Goal: Transaction & Acquisition: Book appointment/travel/reservation

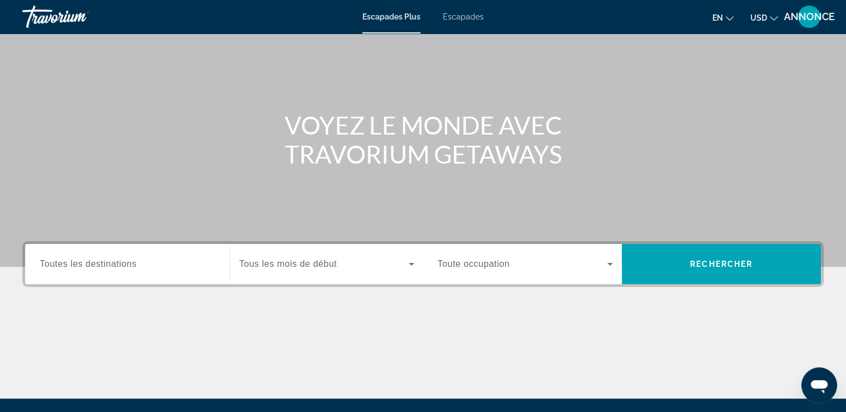
scroll to position [74, 0]
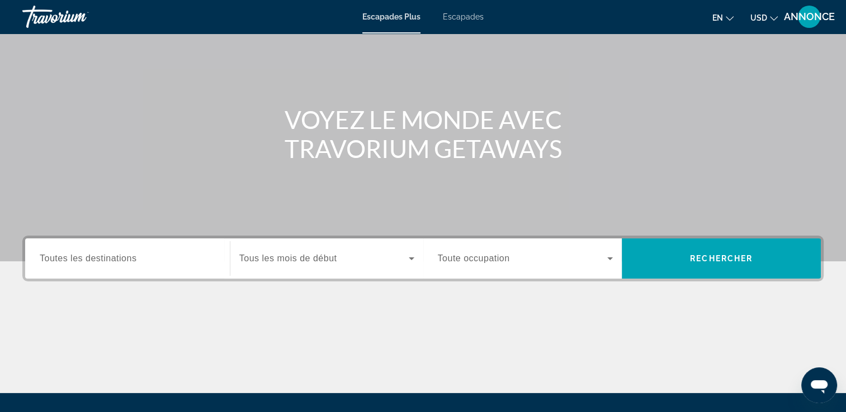
click at [62, 261] on span "Toutes les destinations" at bounding box center [88, 259] width 97 height 10
click at [62, 261] on input "Destination Toutes les destinations" at bounding box center [127, 259] width 175 height 13
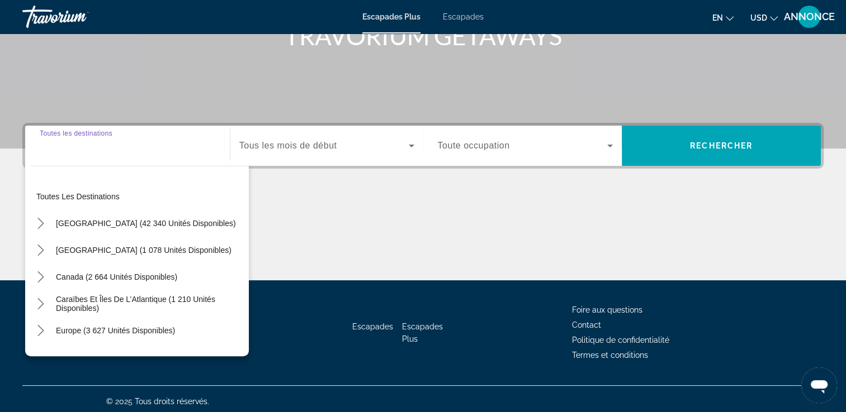
scroll to position [191, 0]
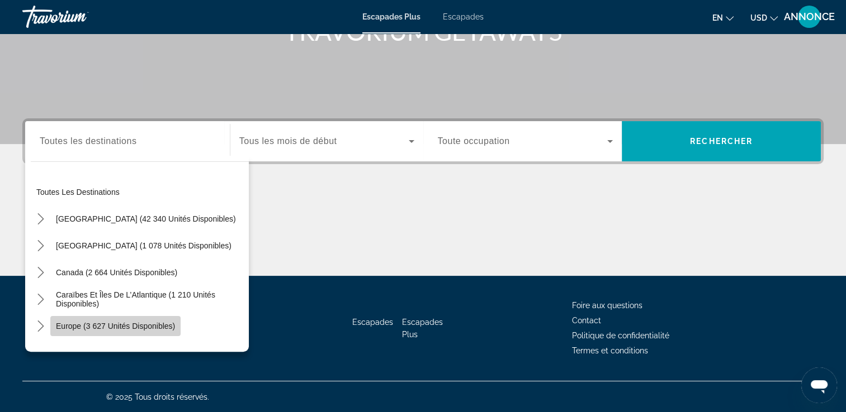
click at [124, 326] on span "Europe (3 627 unités disponibles)" at bounding box center [115, 326] width 119 height 9
type input "**********"
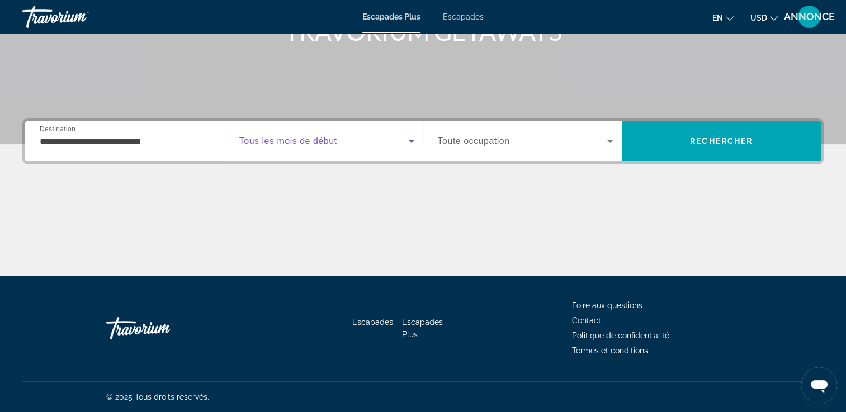
click at [350, 137] on span "Widget de recherche" at bounding box center [323, 141] width 169 height 13
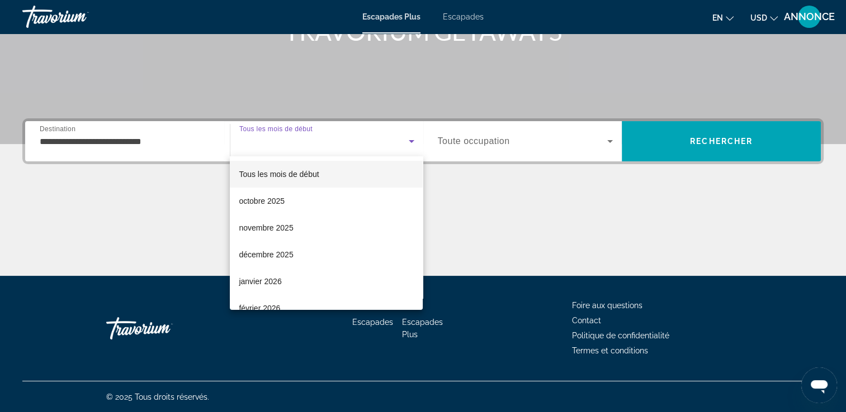
click at [534, 236] on div at bounding box center [423, 206] width 846 height 412
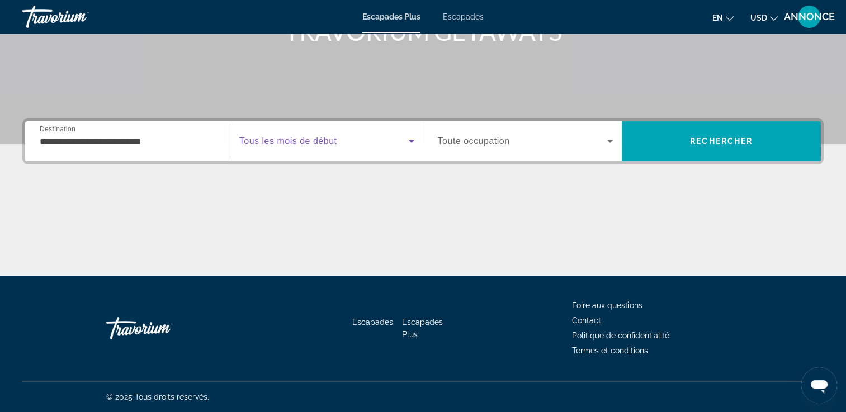
click at [390, 139] on span "Widget de recherche" at bounding box center [323, 141] width 169 height 13
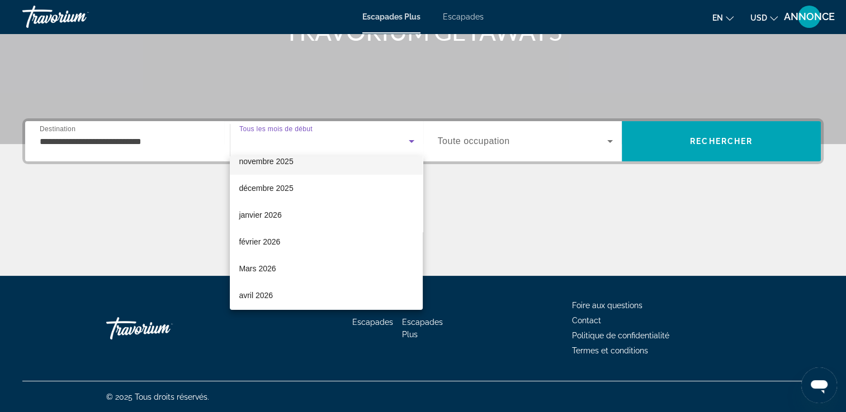
scroll to position [67, 0]
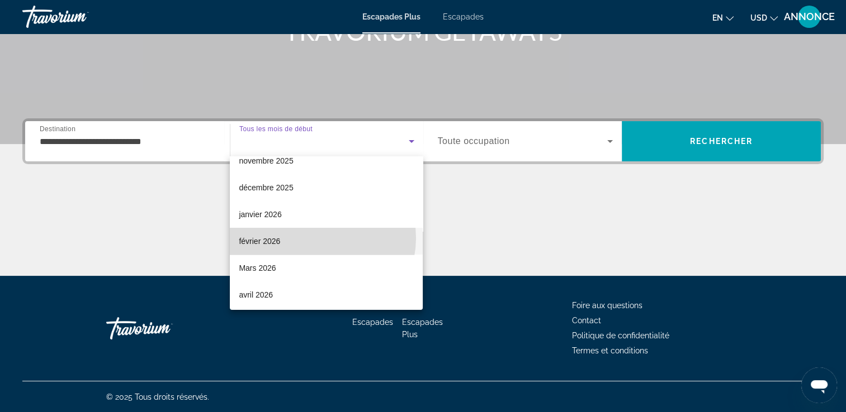
click at [315, 238] on mat-option "février 2026" at bounding box center [326, 241] width 193 height 27
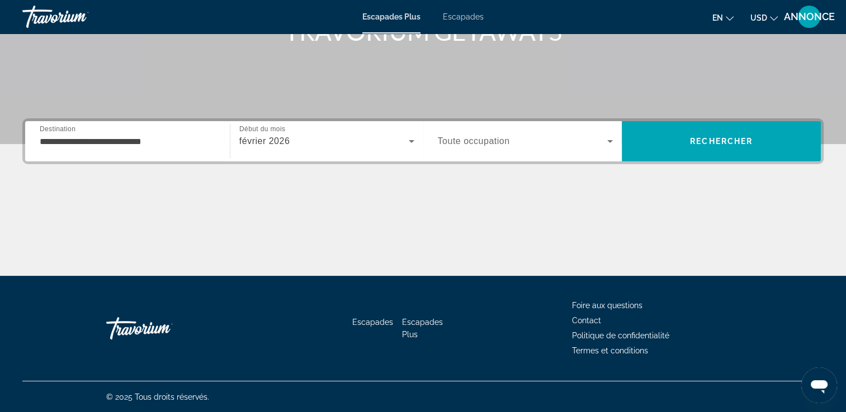
click at [500, 151] on div "Widget de recherche" at bounding box center [525, 141] width 175 height 31
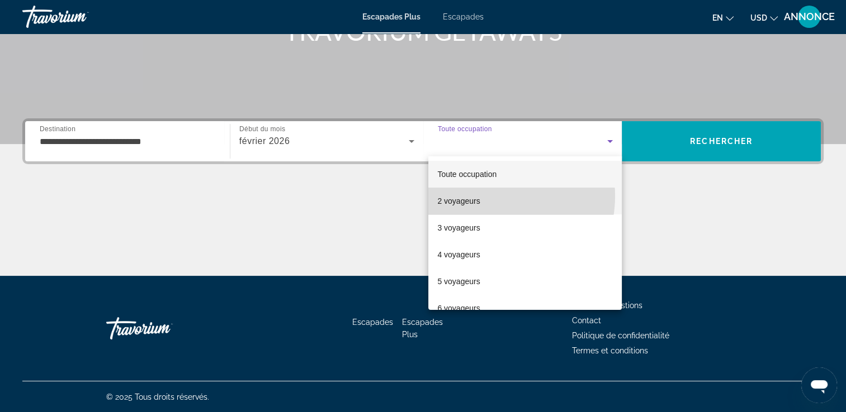
click at [490, 196] on mat-option "2 voyageurs" at bounding box center [524, 201] width 193 height 27
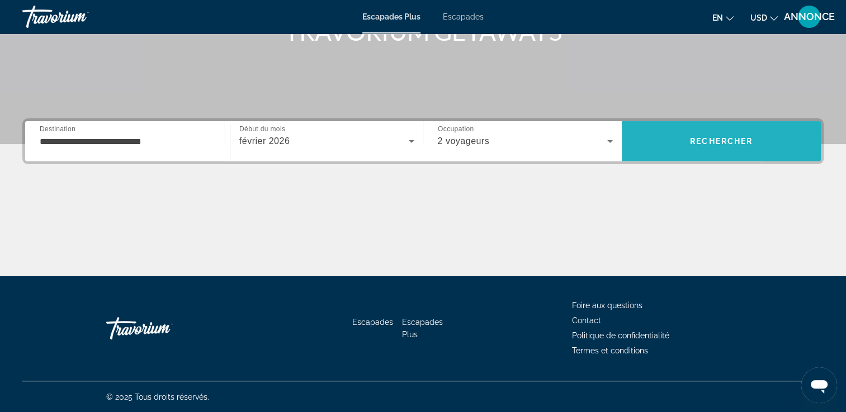
click at [775, 137] on span "Rechercher" at bounding box center [720, 141] width 199 height 27
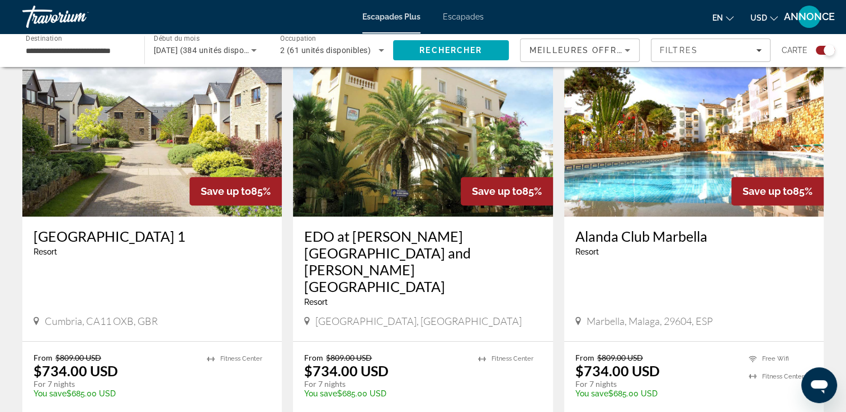
scroll to position [413, 0]
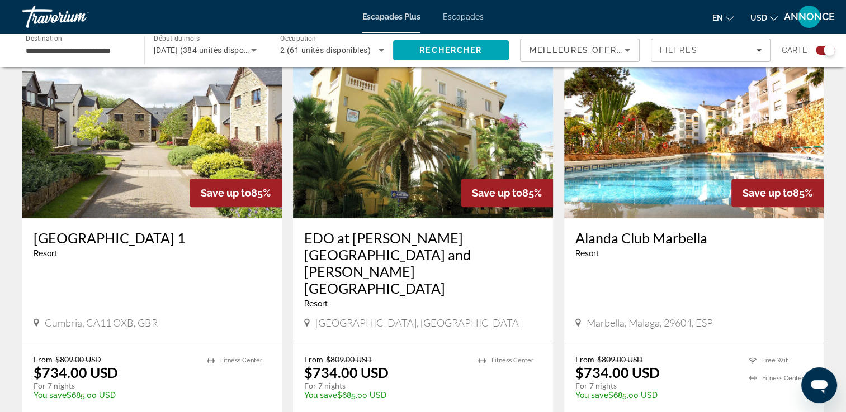
click at [668, 249] on div "Resort - This is an adults only resort" at bounding box center [693, 253] width 237 height 9
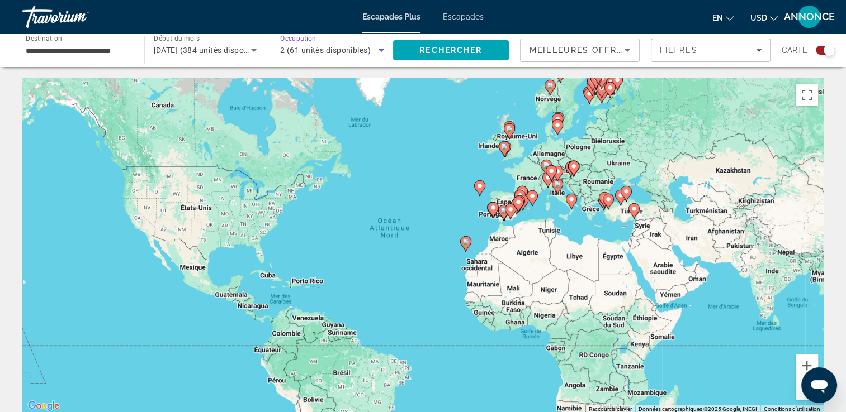
click at [320, 51] on span "2 (61 unités disponibles)" at bounding box center [325, 50] width 91 height 9
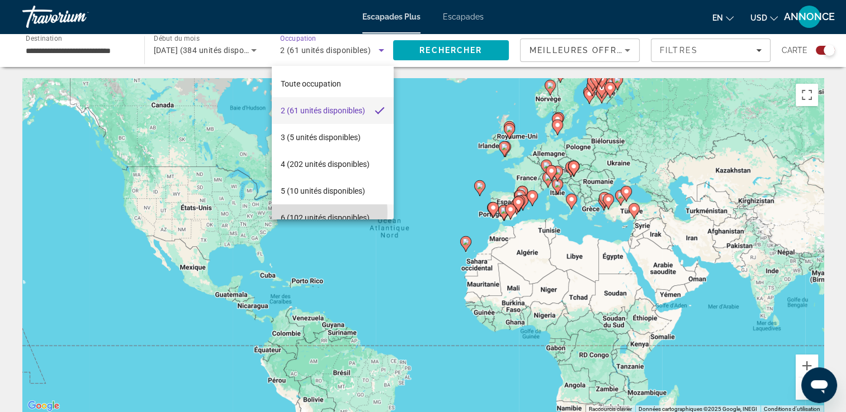
click at [313, 212] on span "6 (102 unités disponibles)" at bounding box center [325, 217] width 89 height 13
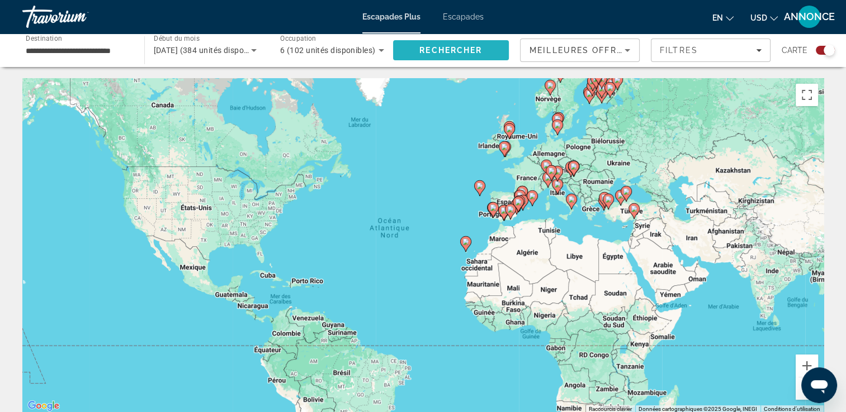
click at [433, 49] on span "Rechercher" at bounding box center [450, 50] width 63 height 9
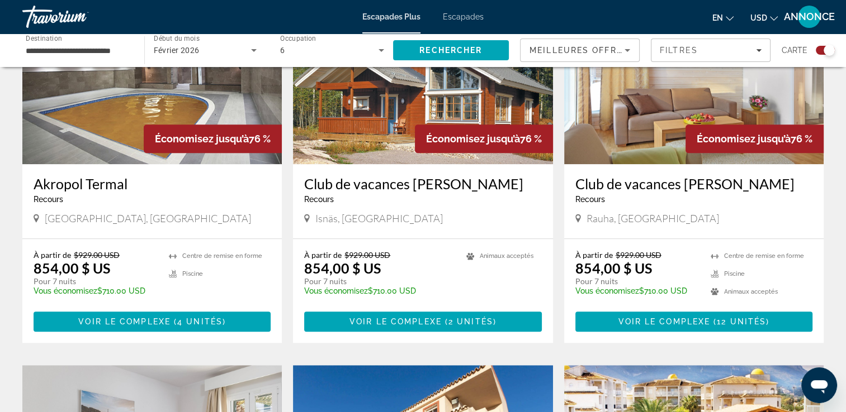
scroll to position [883, 0]
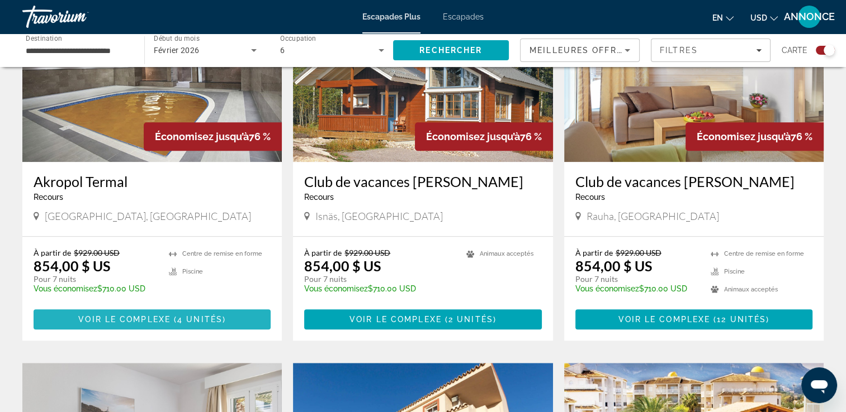
click at [188, 315] on span "4 unités" at bounding box center [199, 319] width 45 height 9
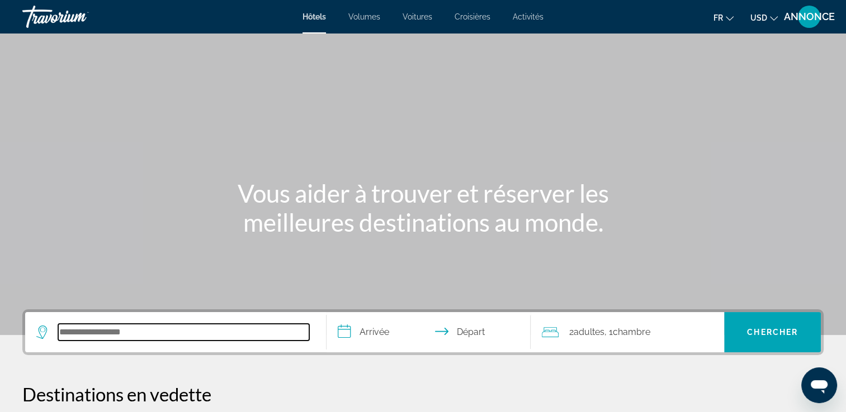
click at [162, 325] on input "Rechercher une destination hôtelière" at bounding box center [183, 332] width 251 height 17
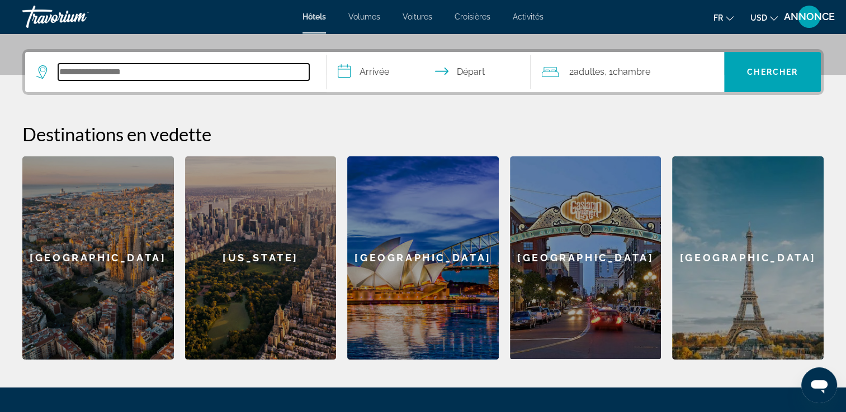
scroll to position [273, 0]
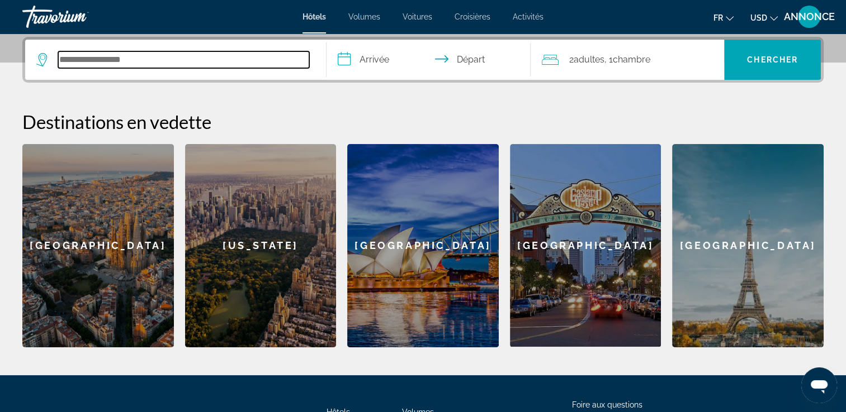
click at [194, 59] on input "Rechercher une destination hôtelière" at bounding box center [183, 59] width 251 height 17
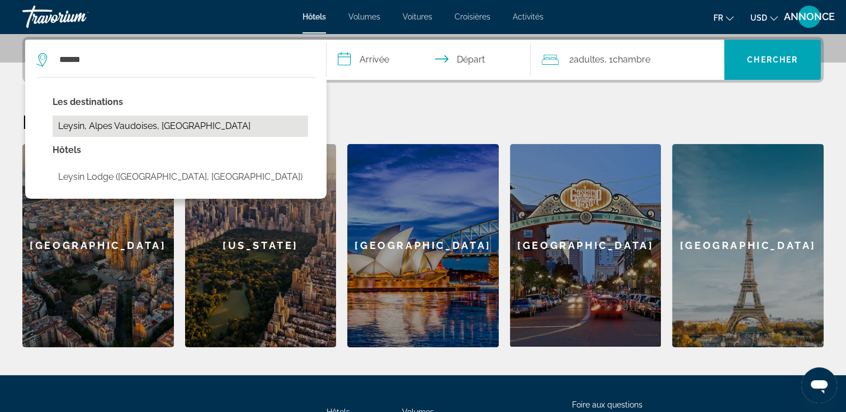
click at [161, 132] on button "Leysin, Alpes vaudoises, Suisse" at bounding box center [180, 126] width 255 height 21
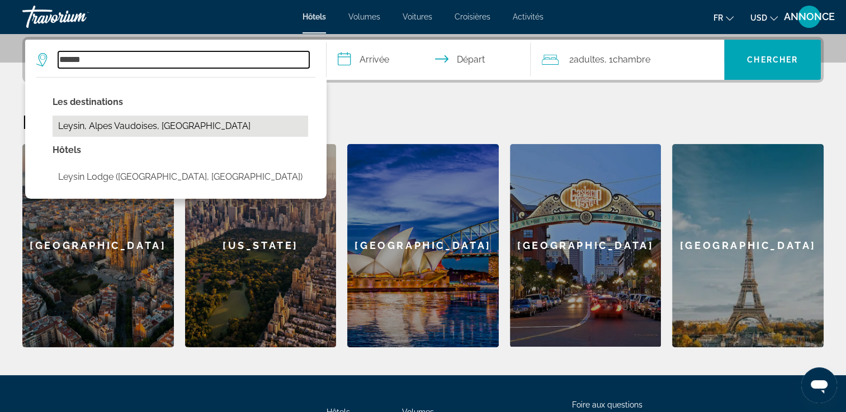
type input "**********"
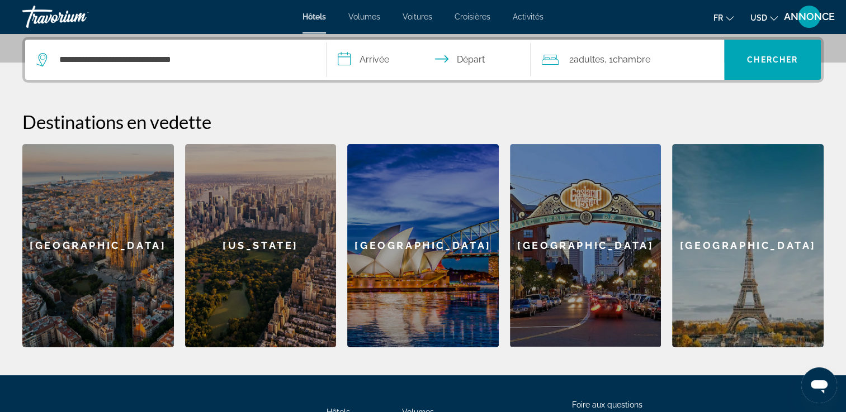
click at [373, 64] on input "**********" at bounding box center [430, 62] width 209 height 44
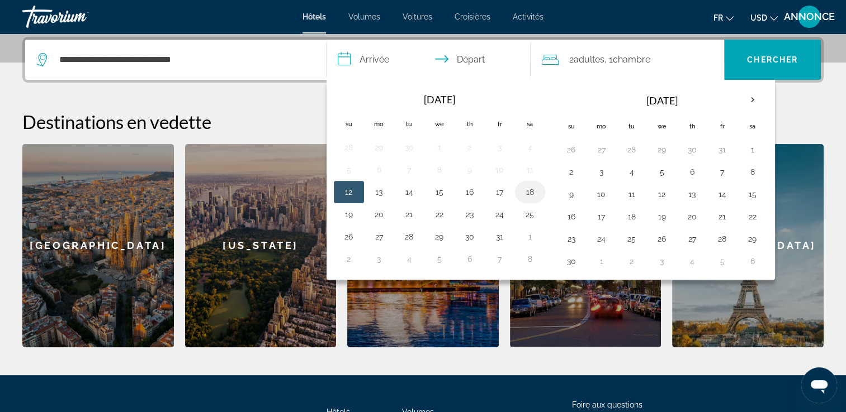
click at [515, 193] on td "18" at bounding box center [530, 192] width 30 height 22
click at [530, 193] on button "18" at bounding box center [530, 192] width 18 height 16
click at [342, 213] on button "19" at bounding box center [349, 215] width 18 height 16
type input "**********"
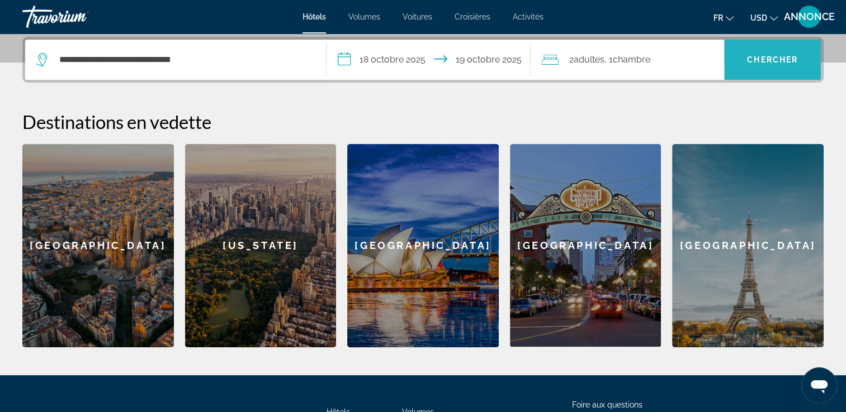
click at [794, 74] on span "Rechercher" at bounding box center [772, 60] width 97 height 40
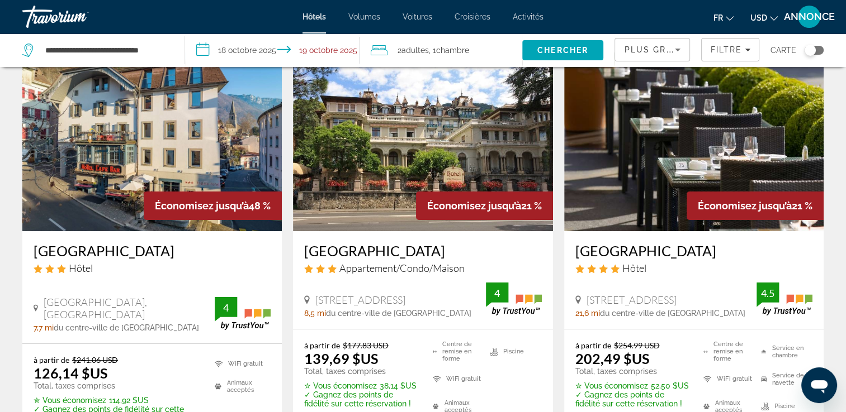
scroll to position [55, 0]
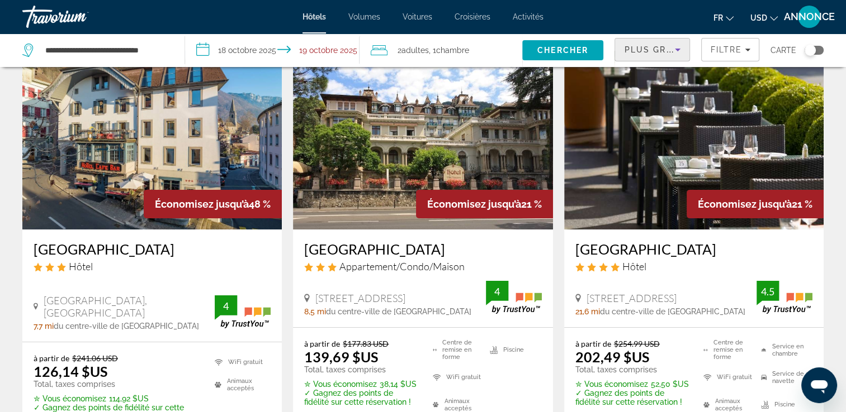
click at [673, 51] on icon "Trier par" at bounding box center [677, 49] width 13 height 13
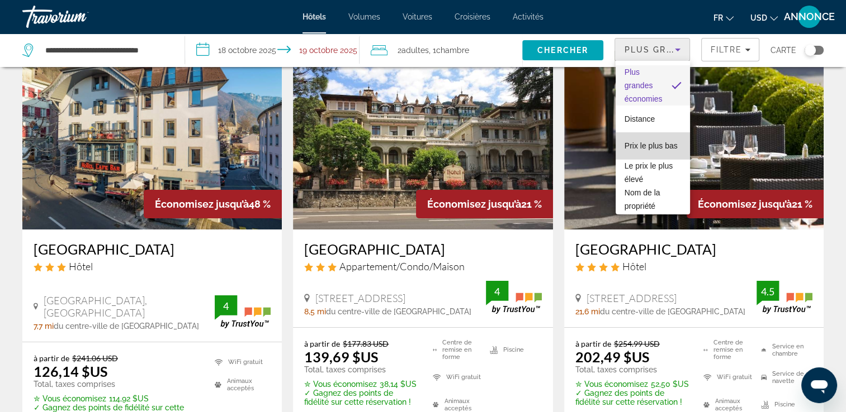
click at [653, 147] on span "Prix le plus bas" at bounding box center [650, 145] width 53 height 13
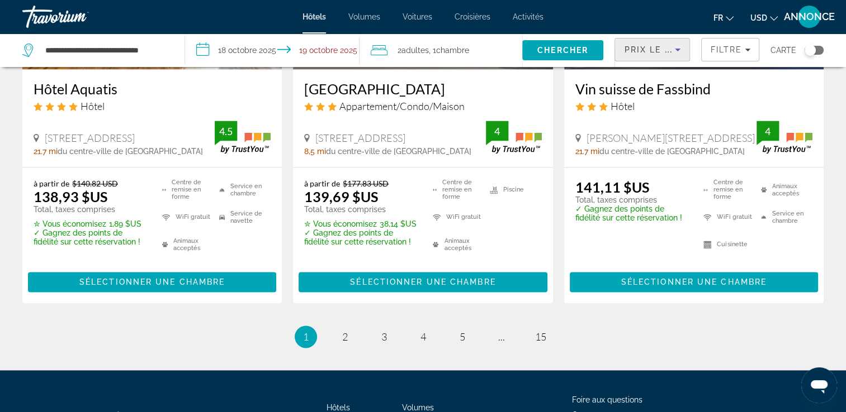
scroll to position [1542, 0]
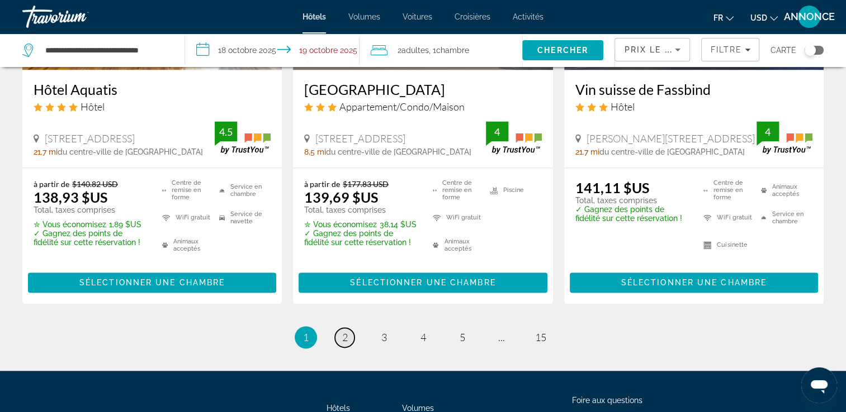
click at [342, 331] on span "2" at bounding box center [345, 337] width 6 height 12
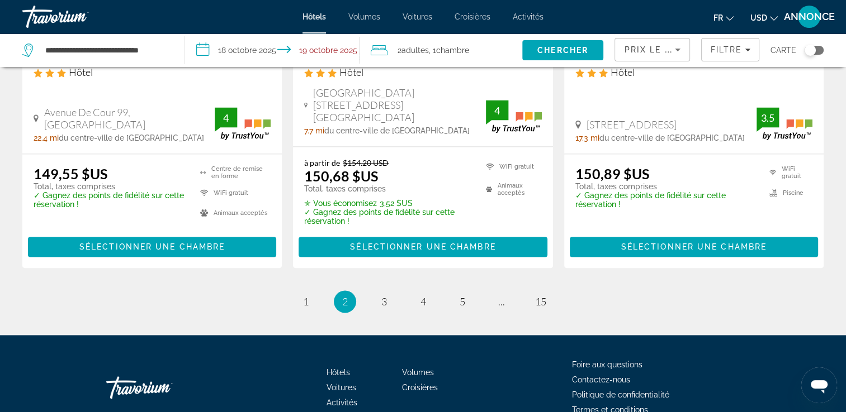
scroll to position [1540, 0]
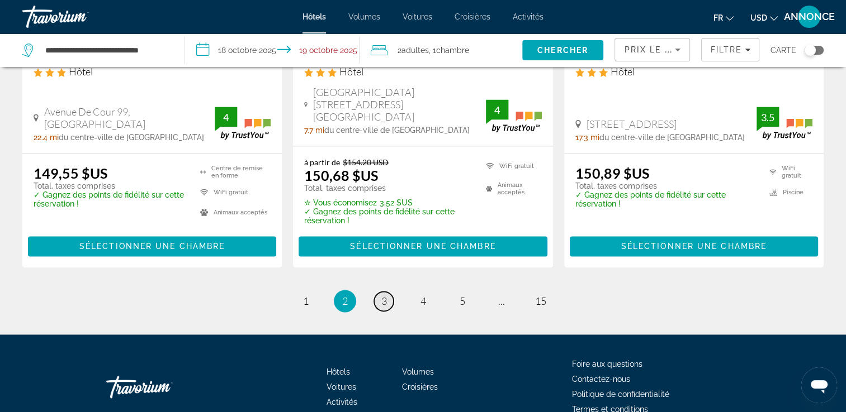
click at [381, 295] on span "3" at bounding box center [384, 301] width 6 height 12
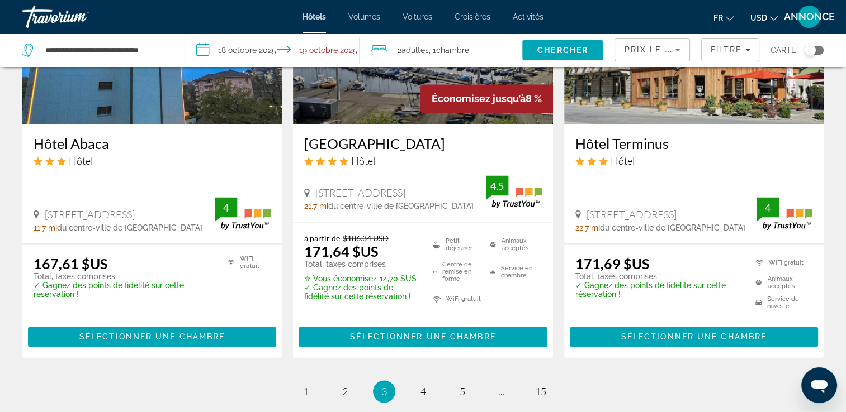
scroll to position [1509, 0]
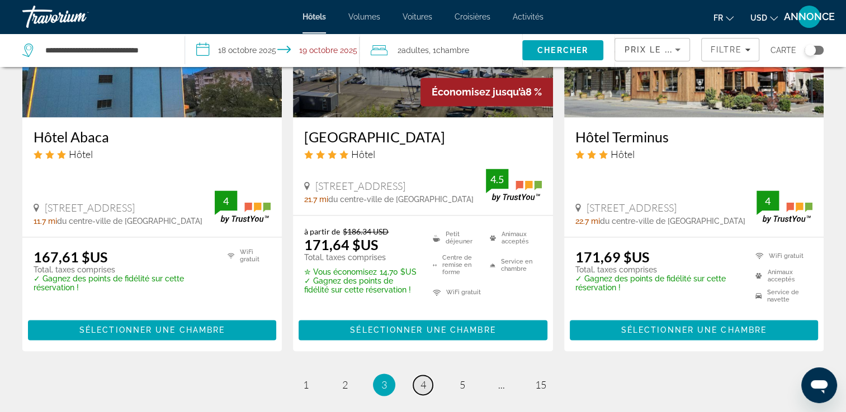
click at [418, 376] on link "page 4" at bounding box center [423, 386] width 20 height 20
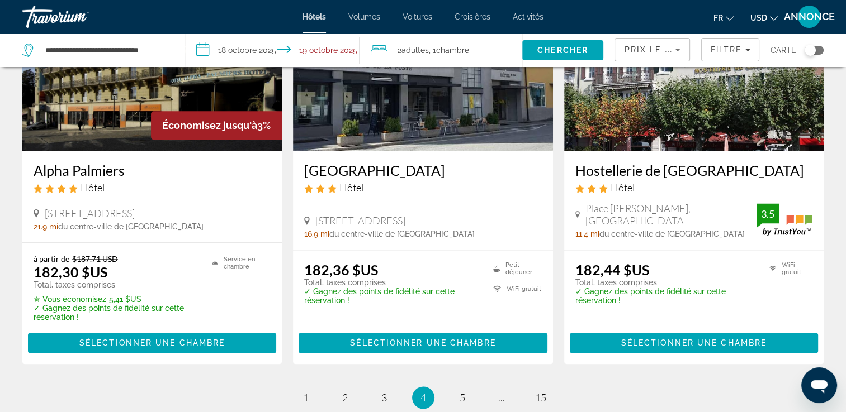
scroll to position [1556, 0]
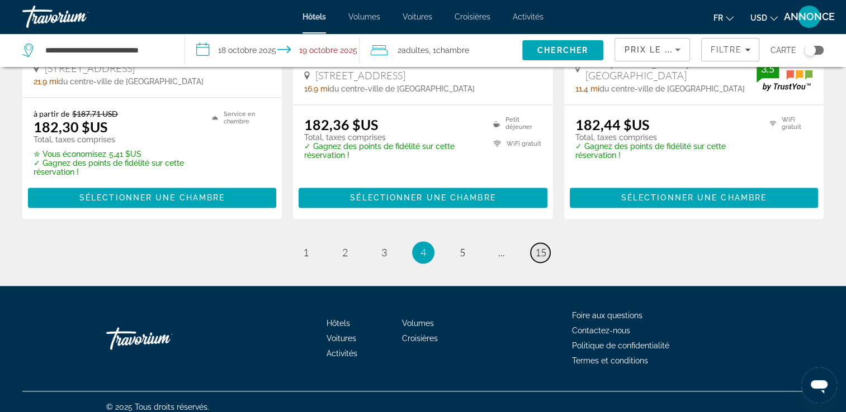
click at [540, 246] on span "15" at bounding box center [540, 252] width 11 height 12
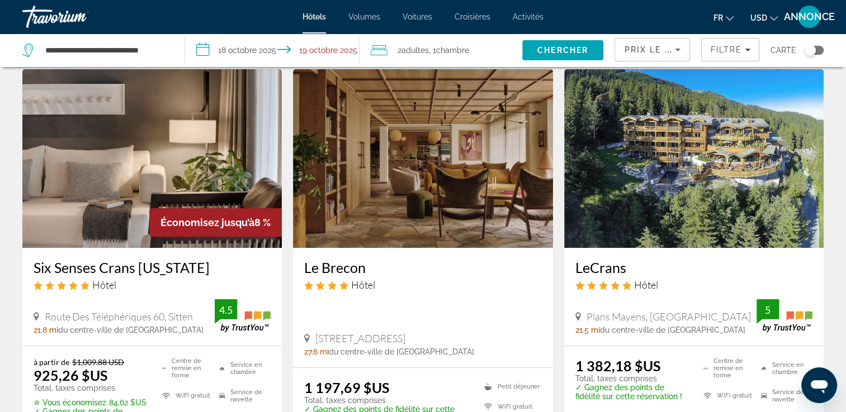
scroll to position [41, 0]
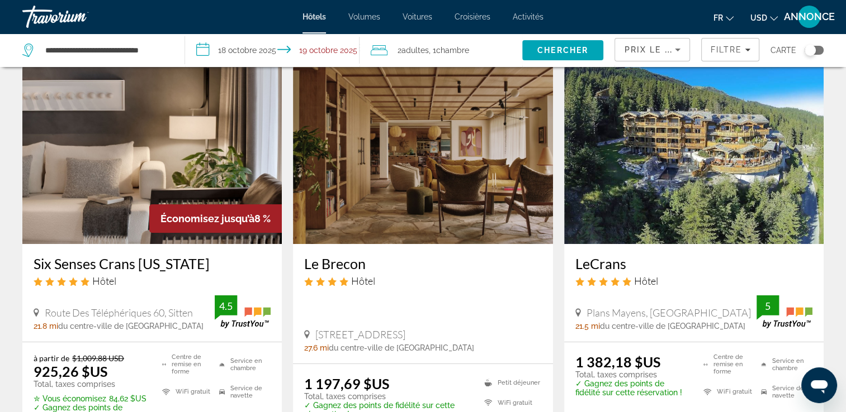
click at [690, 241] on img "Contenu principal" at bounding box center [693, 154] width 259 height 179
